Goal: Information Seeking & Learning: Learn about a topic

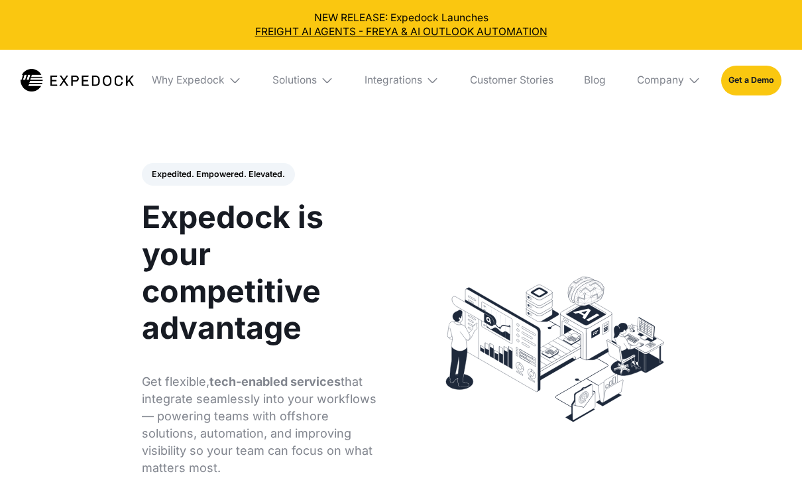
select select
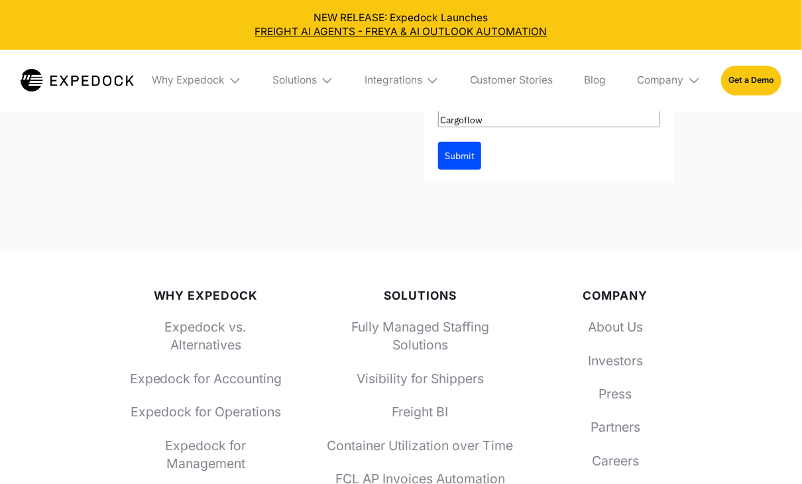
scroll to position [5023, 0]
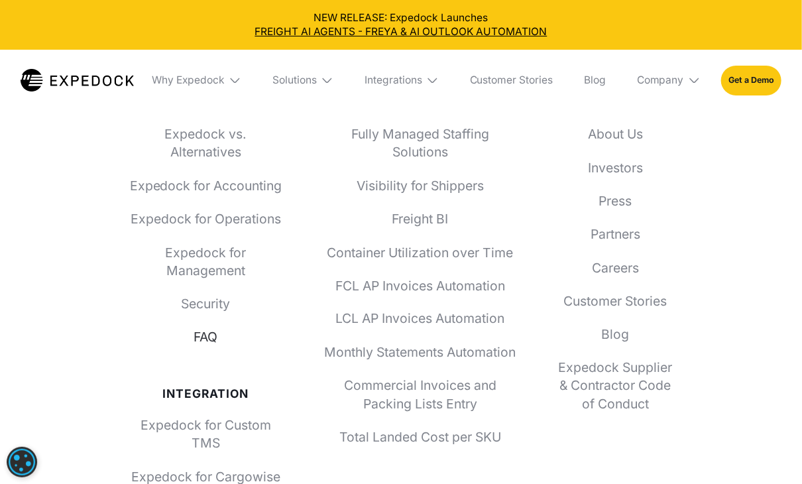
scroll to position [4692, 0]
click at [633, 128] on link "About Us" at bounding box center [614, 135] width 115 height 18
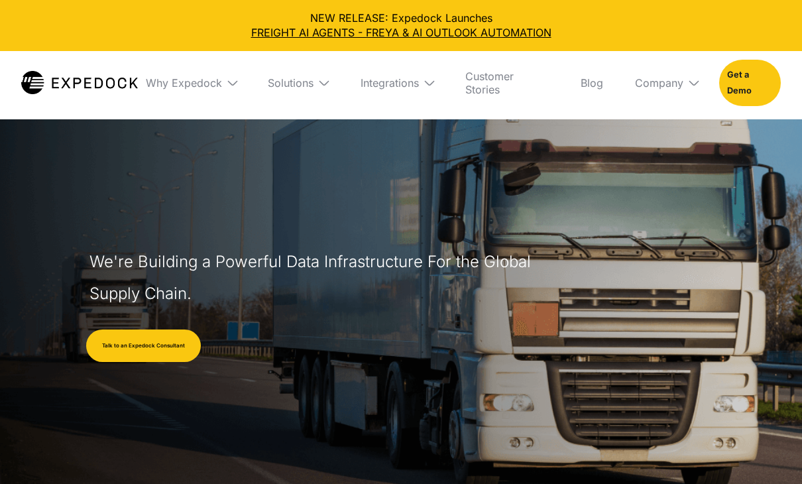
select select
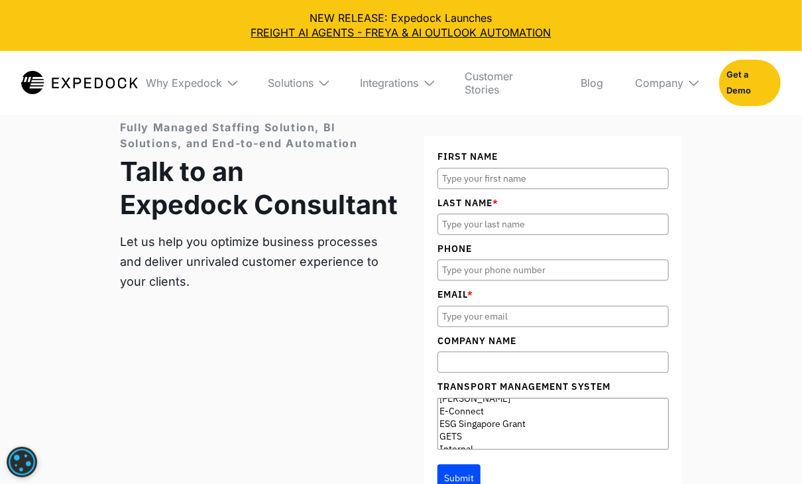
scroll to position [265, 0]
click at [313, 309] on div "Fully Managed Staffing Solution, BI Solutions, and End-to-end Automation Talk t…" at bounding box center [401, 312] width 562 height 386
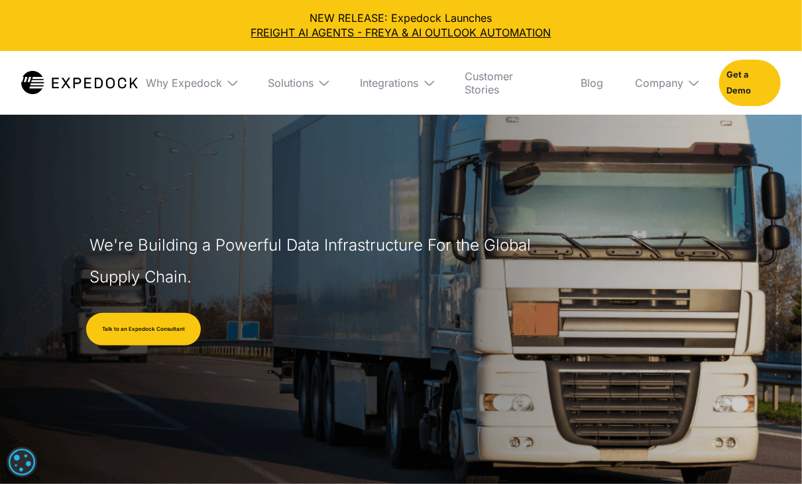
scroll to position [0, 0]
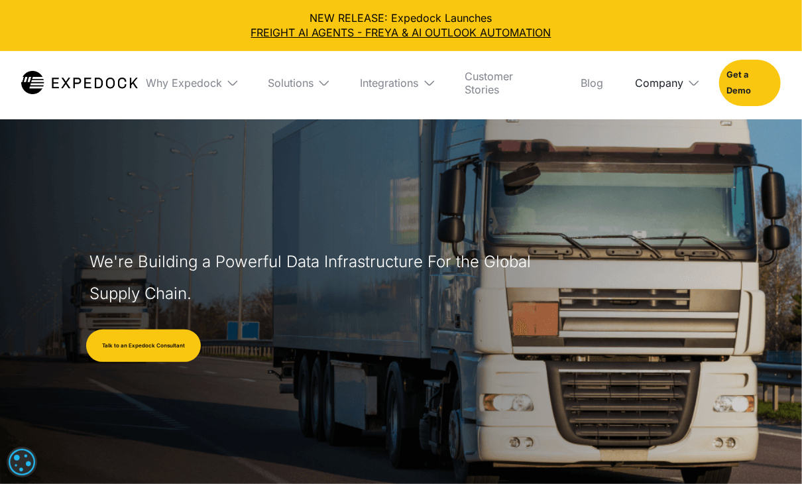
click at [665, 85] on div "Company" at bounding box center [659, 82] width 48 height 13
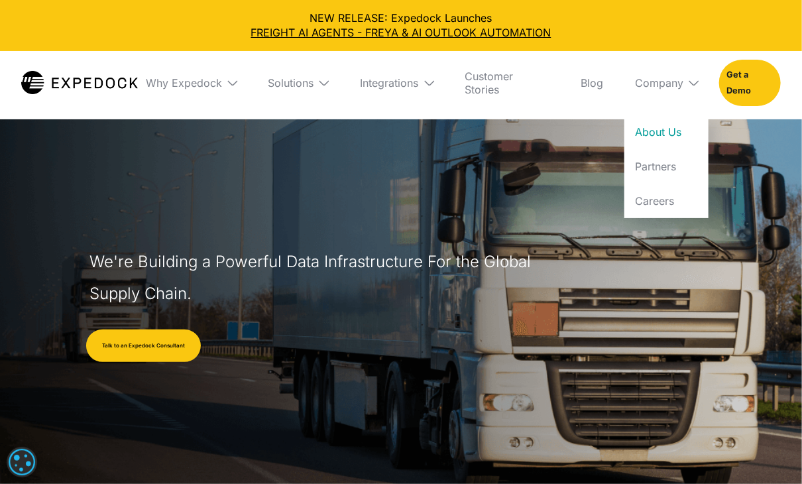
click at [671, 127] on link "About Us" at bounding box center [666, 132] width 84 height 34
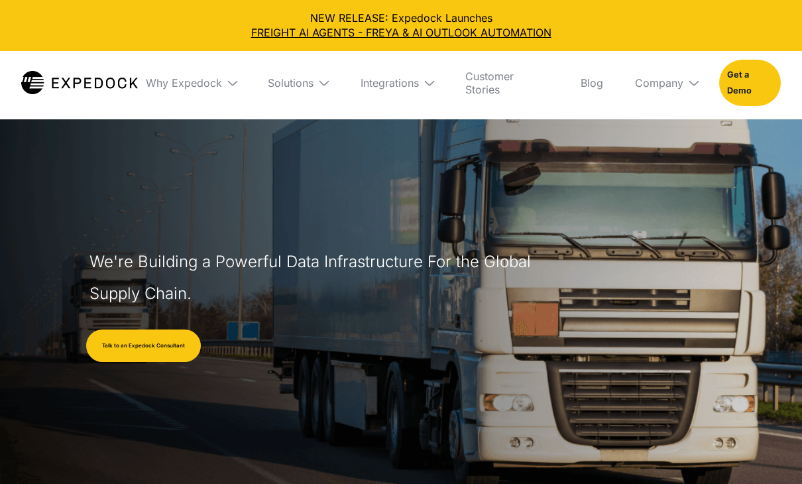
select select
click at [677, 83] on div "Company" at bounding box center [659, 82] width 48 height 13
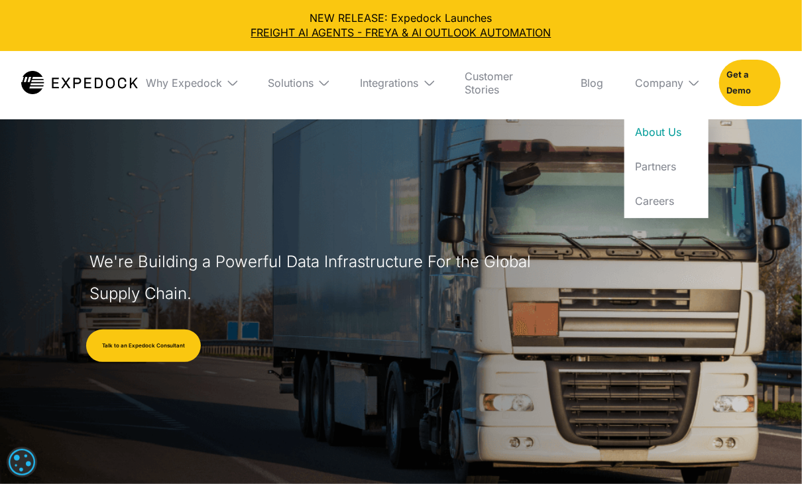
click at [321, 85] on img at bounding box center [323, 82] width 13 height 13
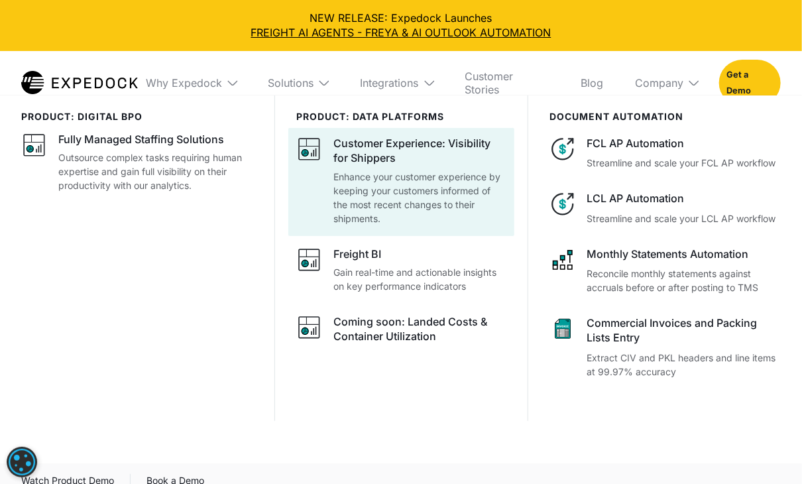
scroll to position [398, 0]
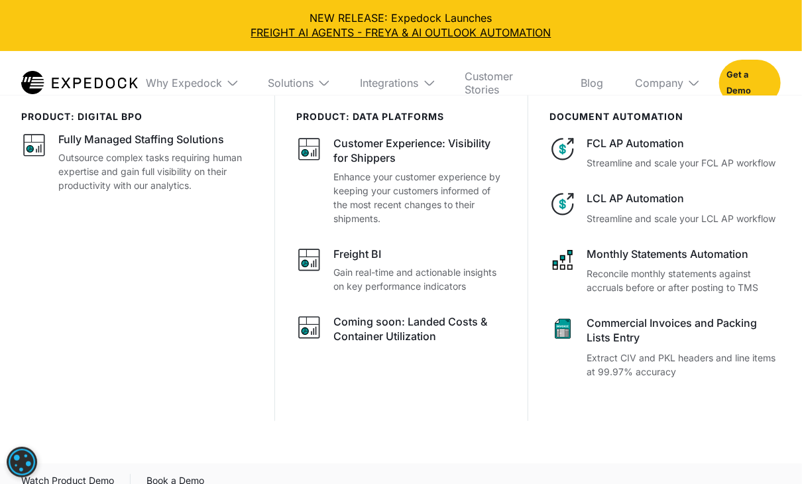
click at [62, 79] on img at bounding box center [79, 82] width 117 height 23
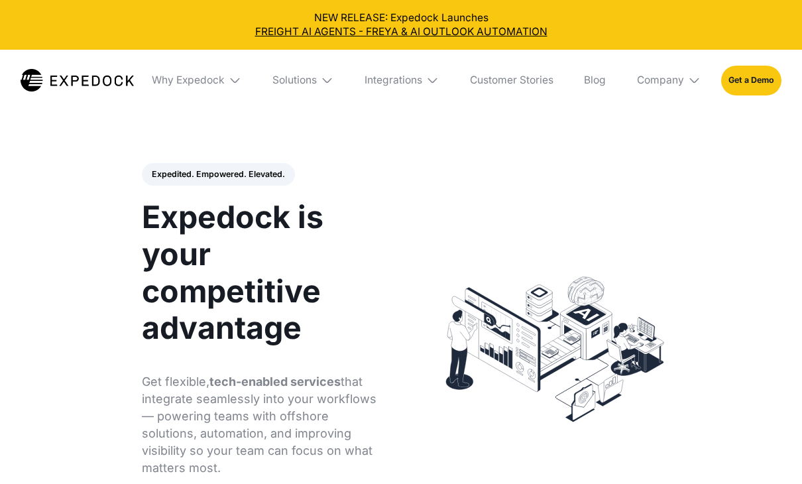
select select
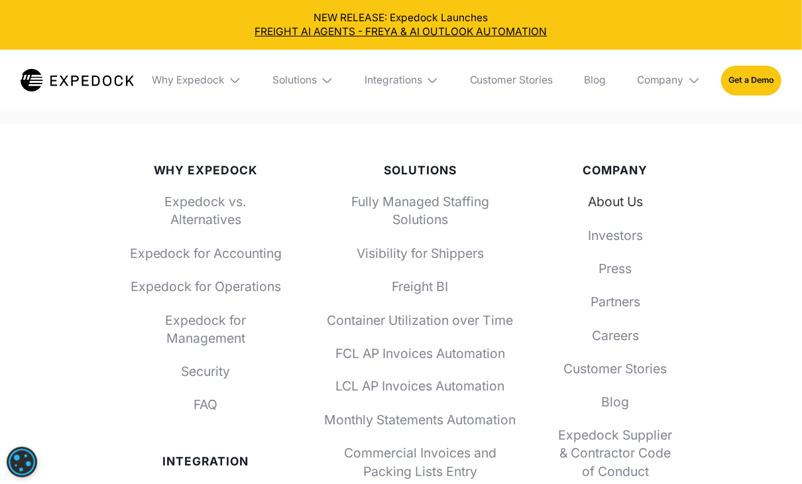
scroll to position [4625, 0]
click at [636, 193] on link "About Us" at bounding box center [614, 202] width 115 height 18
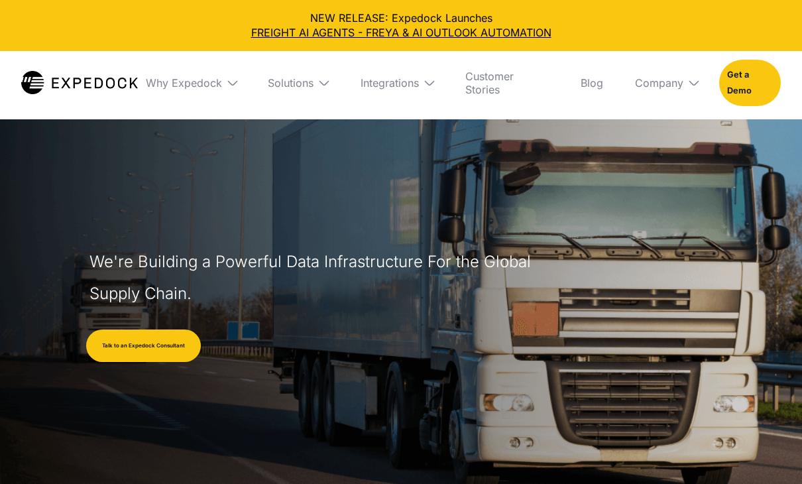
select select
click at [209, 85] on div "Why Expedock" at bounding box center [184, 82] width 76 height 13
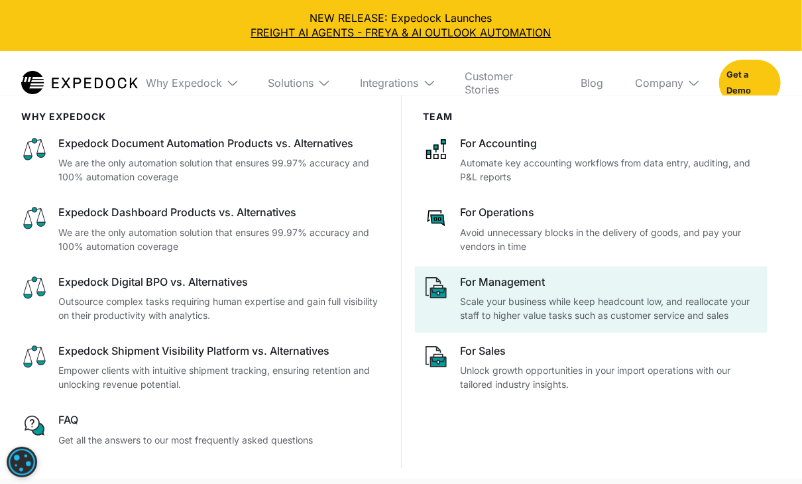
scroll to position [331, 0]
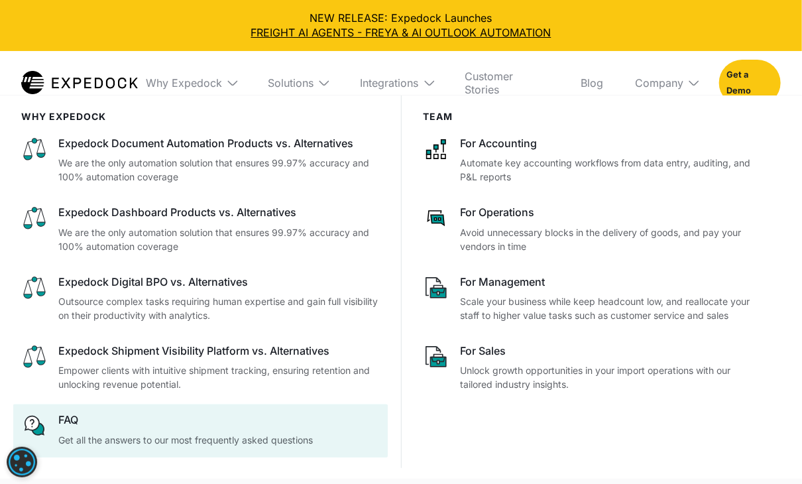
click at [154, 418] on div "FAQ" at bounding box center [218, 419] width 321 height 15
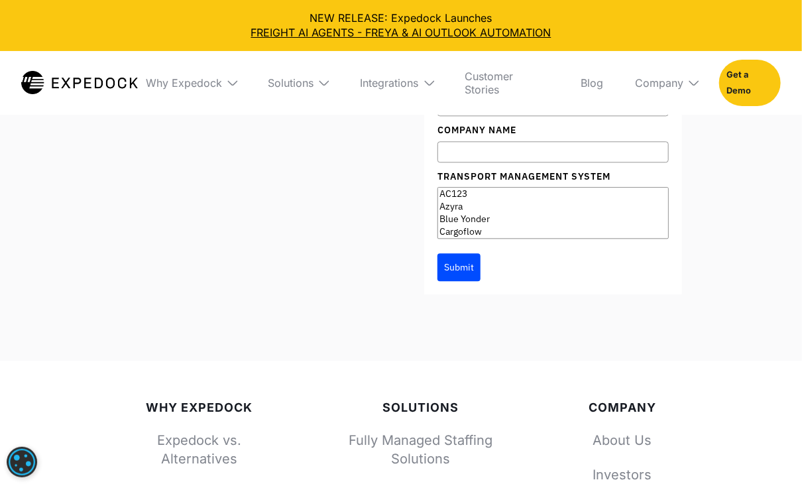
scroll to position [1193, 0]
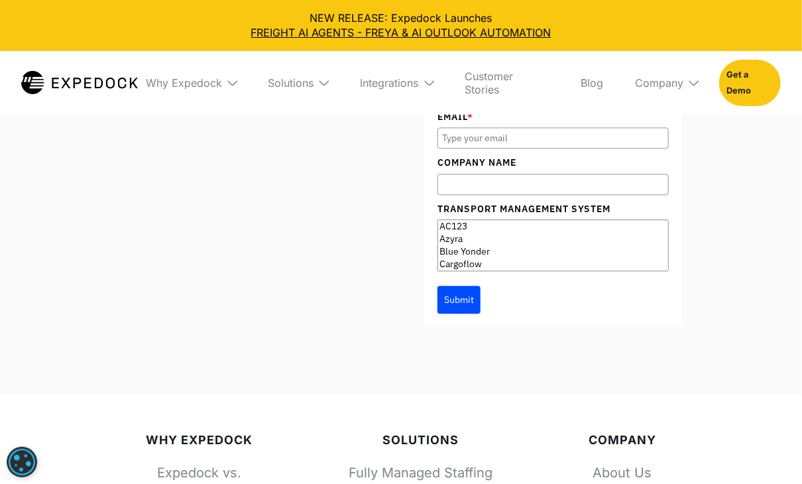
select select "Blue Yonder"
click at [529, 256] on option "Blue Yonder" at bounding box center [553, 251] width 230 height 13
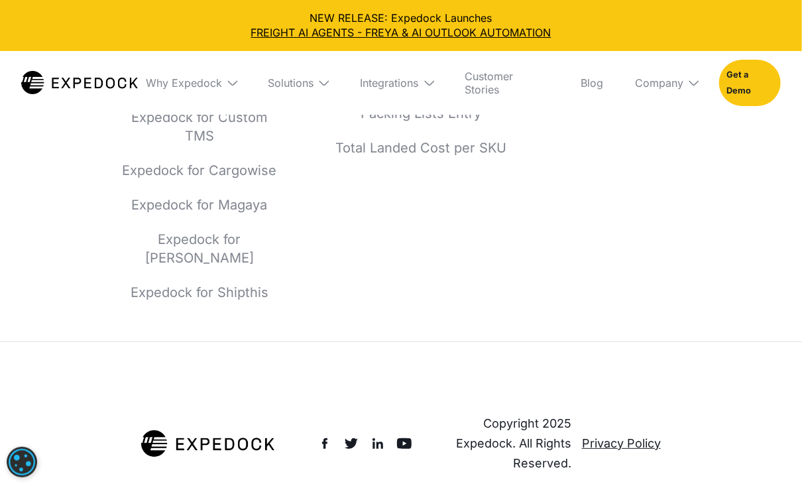
scroll to position [1855, 0]
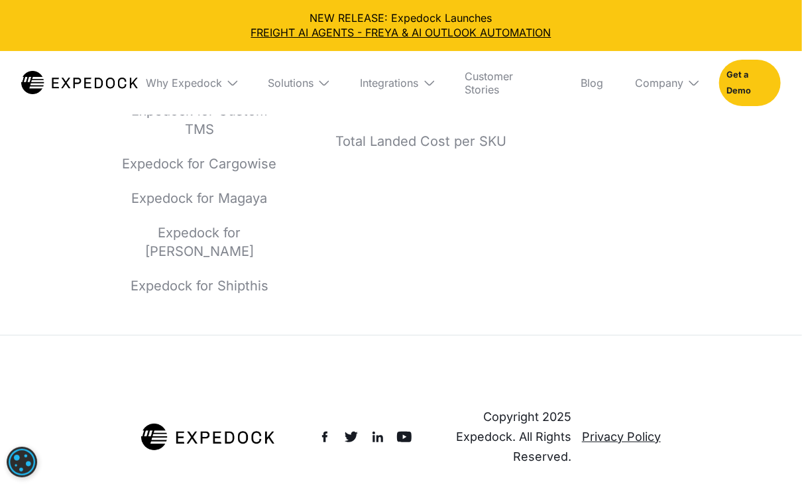
click at [612, 207] on div "Company About Us Investors Press Partners Careers Customer Stories Blog Expedoc…" at bounding box center [622, 32] width 119 height 524
